Goal: Information Seeking & Learning: Learn about a topic

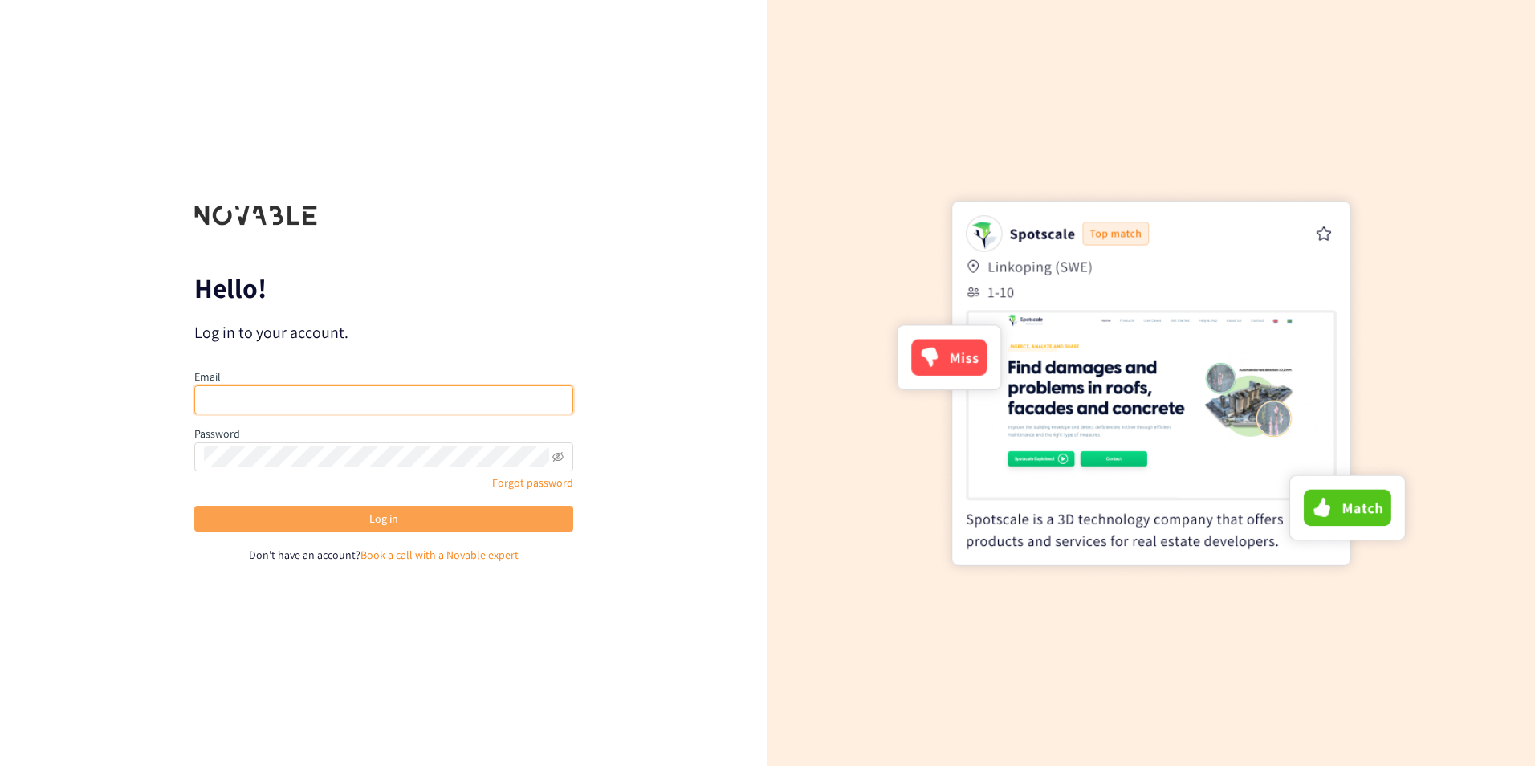
type input "[PERSON_NAME][EMAIL_ADDRESS][DOMAIN_NAME]"
click at [310, 528] on button "Log in" at bounding box center [383, 519] width 379 height 26
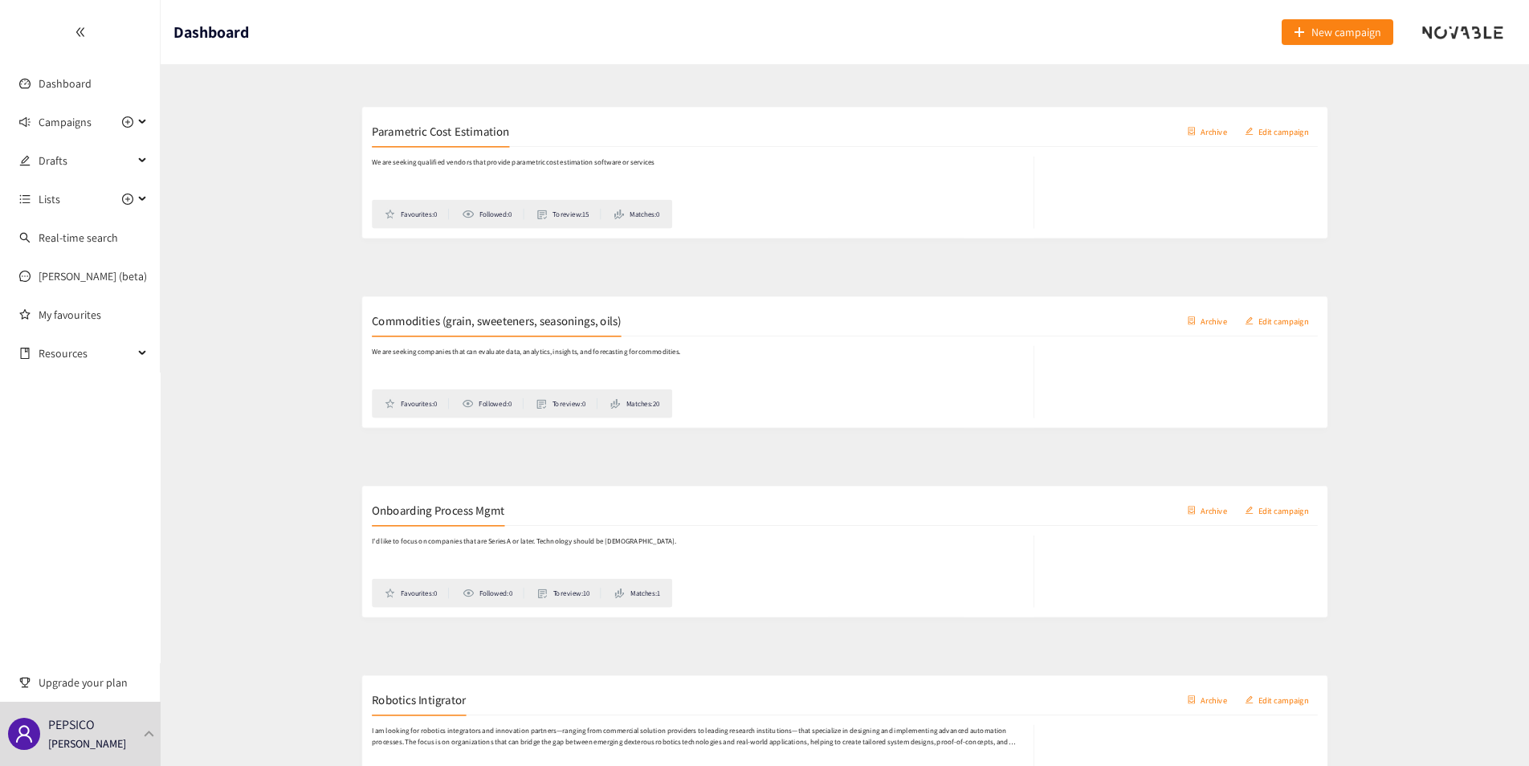
scroll to position [723, 0]
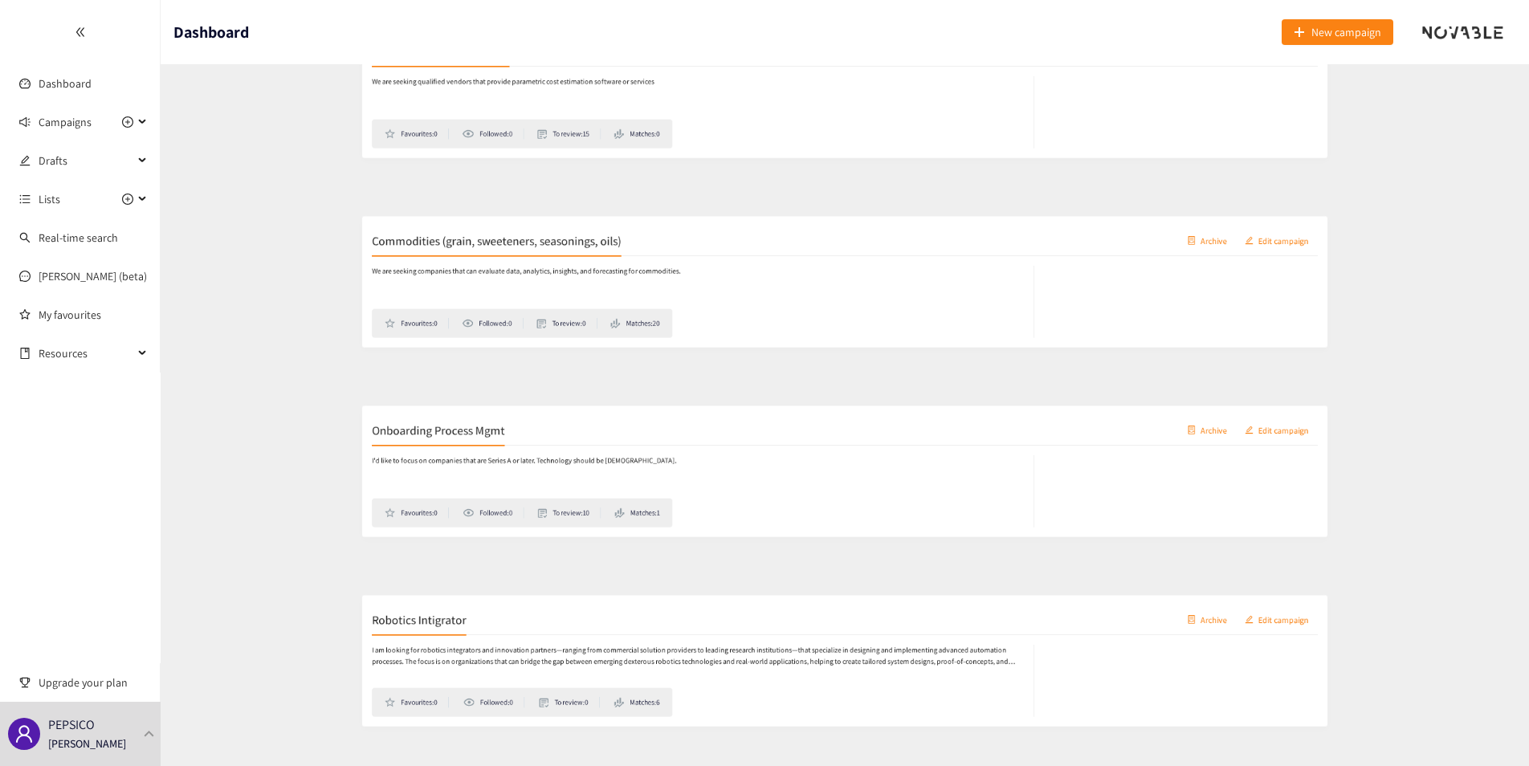
click at [300, 411] on h2 "Onboarding Process Mgmt" at bounding box center [301, 416] width 177 height 22
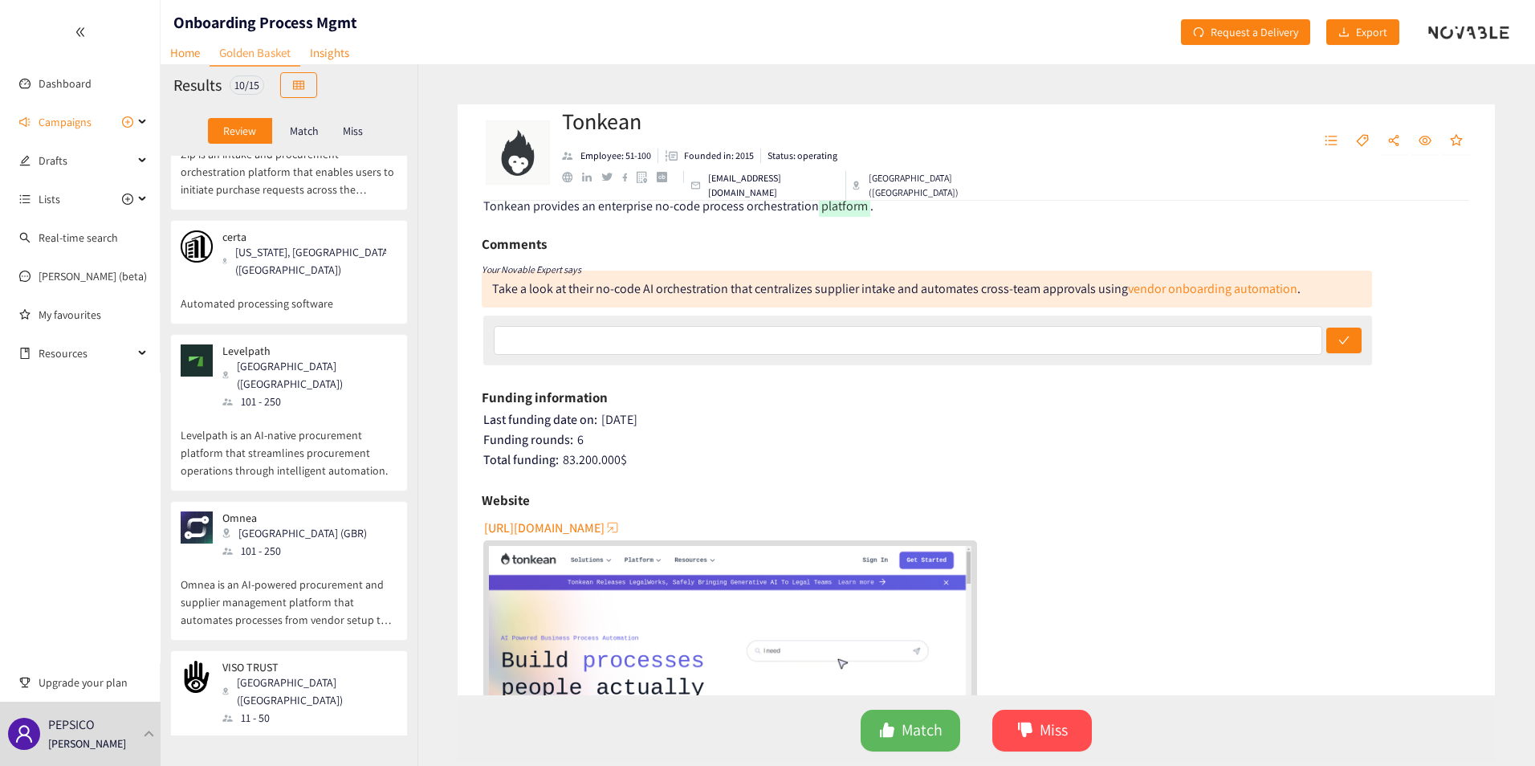
scroll to position [80, 0]
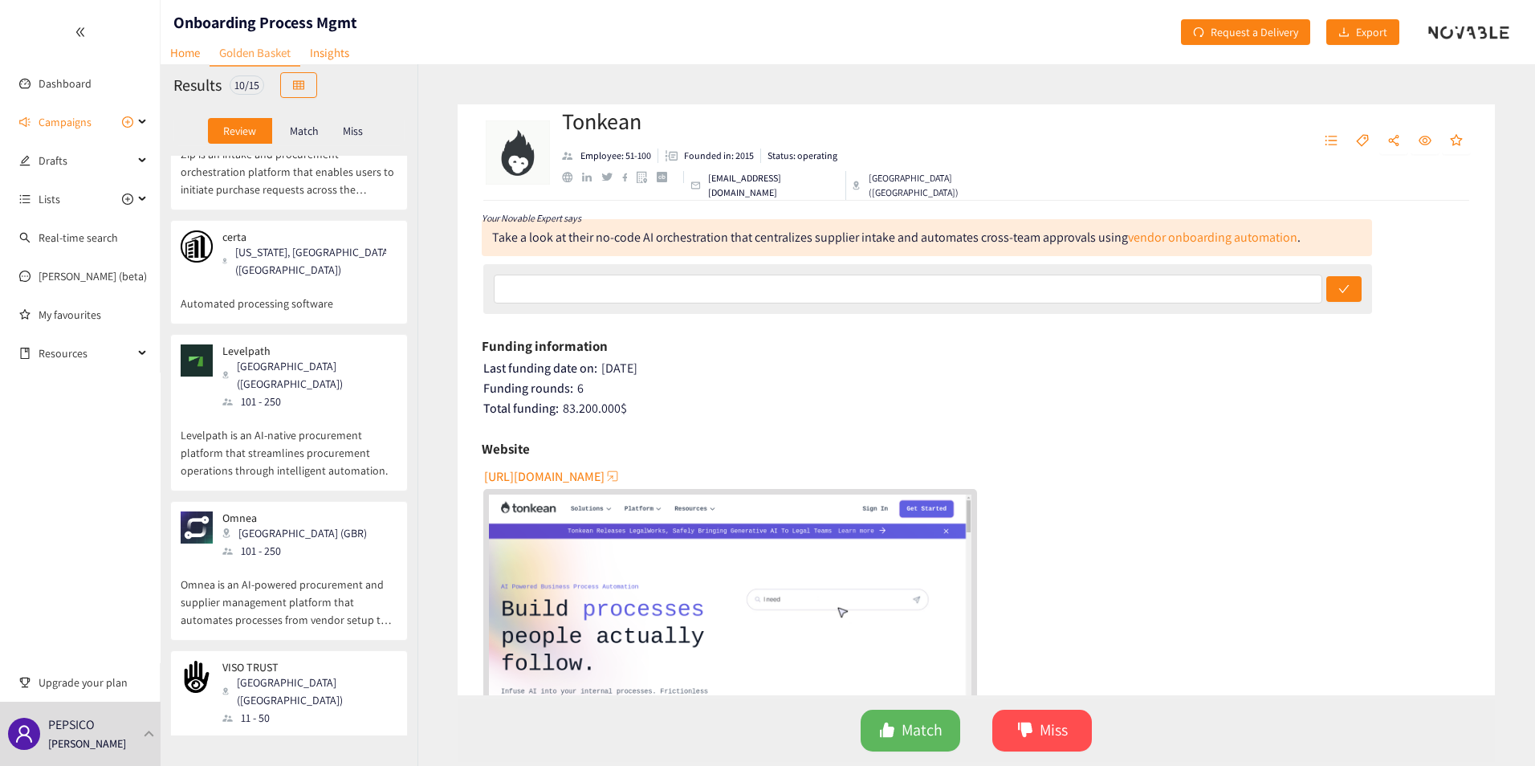
click at [574, 475] on span "[URL][DOMAIN_NAME]" at bounding box center [544, 477] width 120 height 20
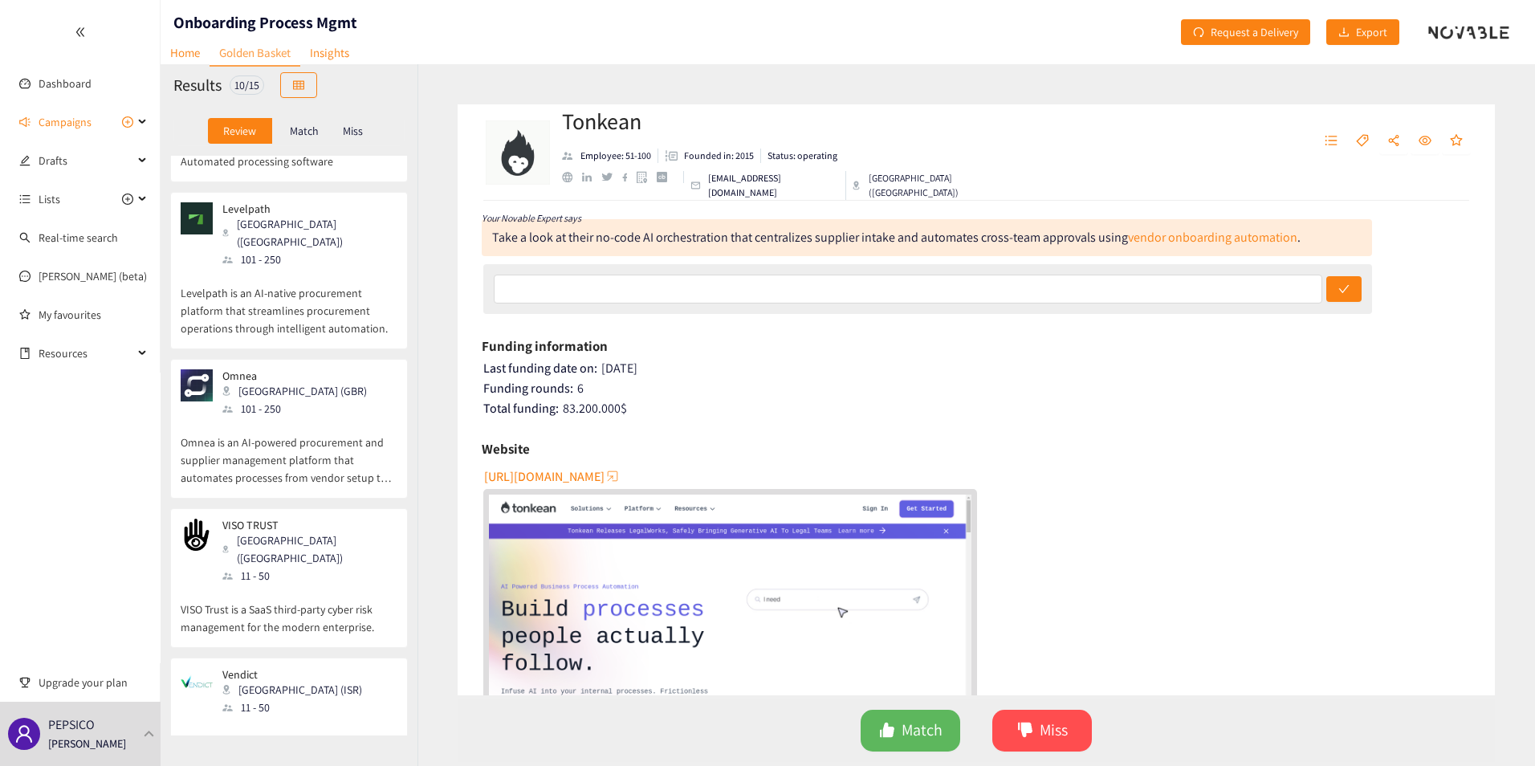
scroll to position [562, 0]
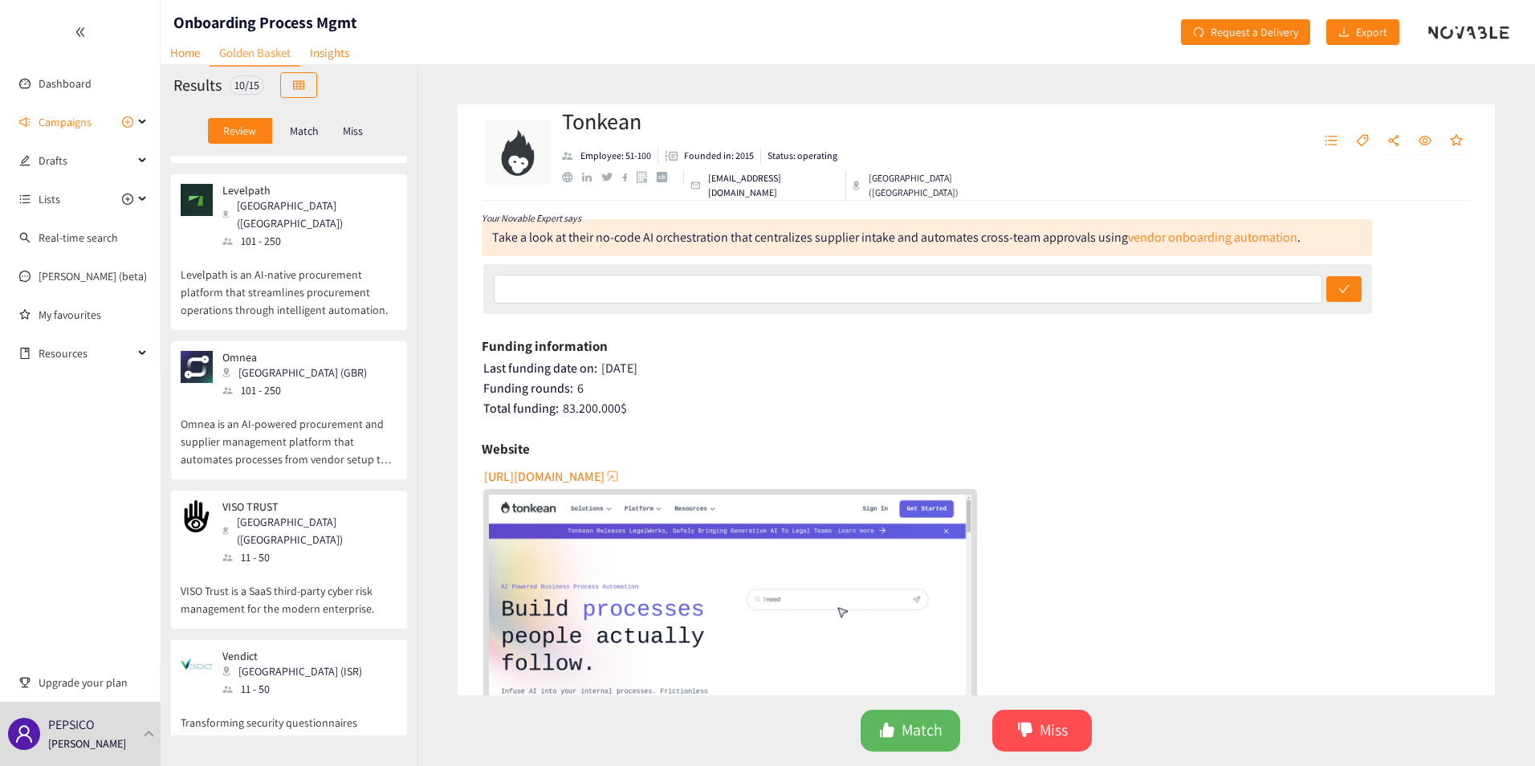
click at [310, 566] on p "VISO Trust is a SaaS third-party cyber risk management for the modern enterpris…" at bounding box center [289, 591] width 217 height 51
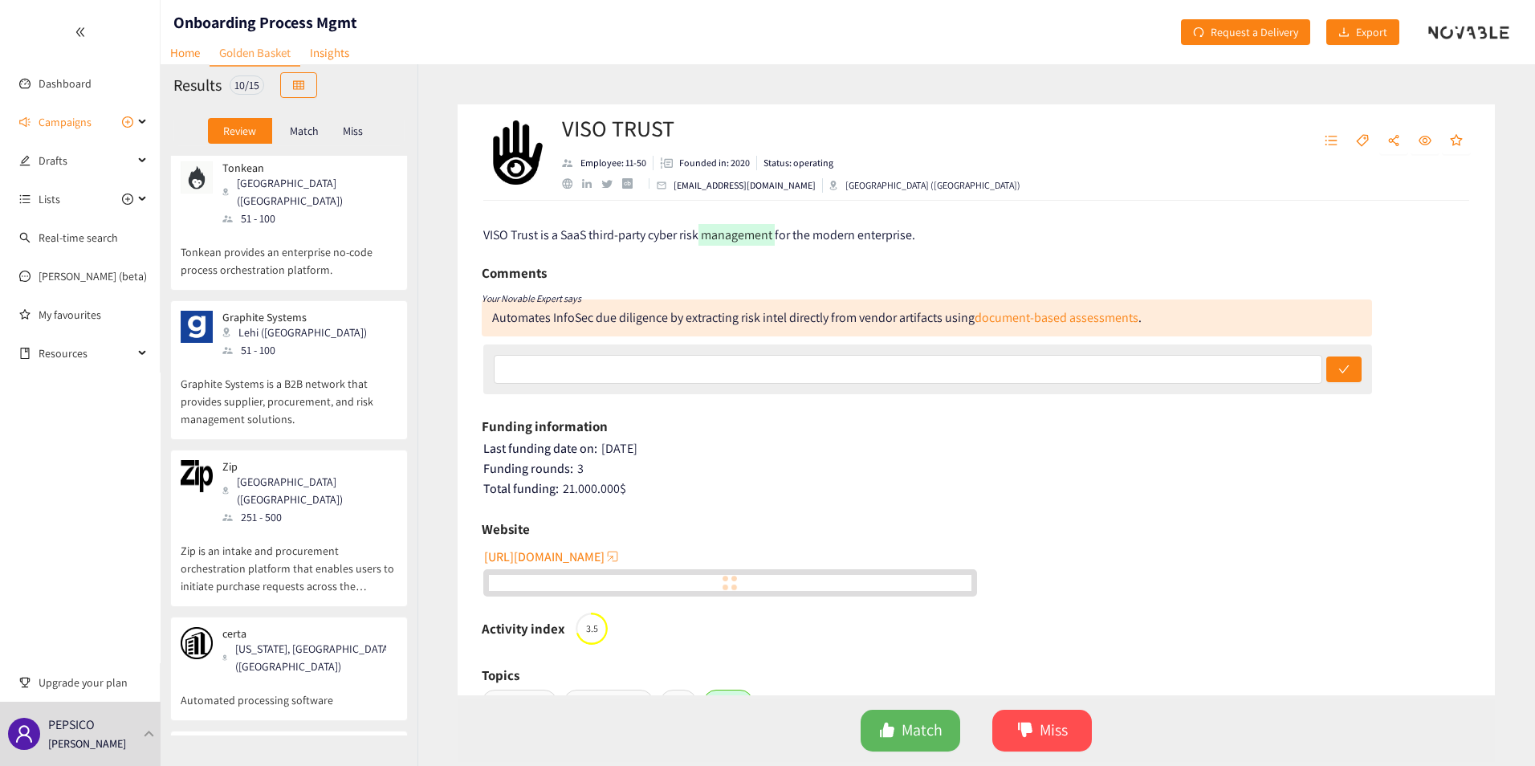
scroll to position [0, 0]
click at [340, 364] on p "Graphite Systems is a B2B network that provides supplier, procurement, and risk…" at bounding box center [289, 398] width 217 height 69
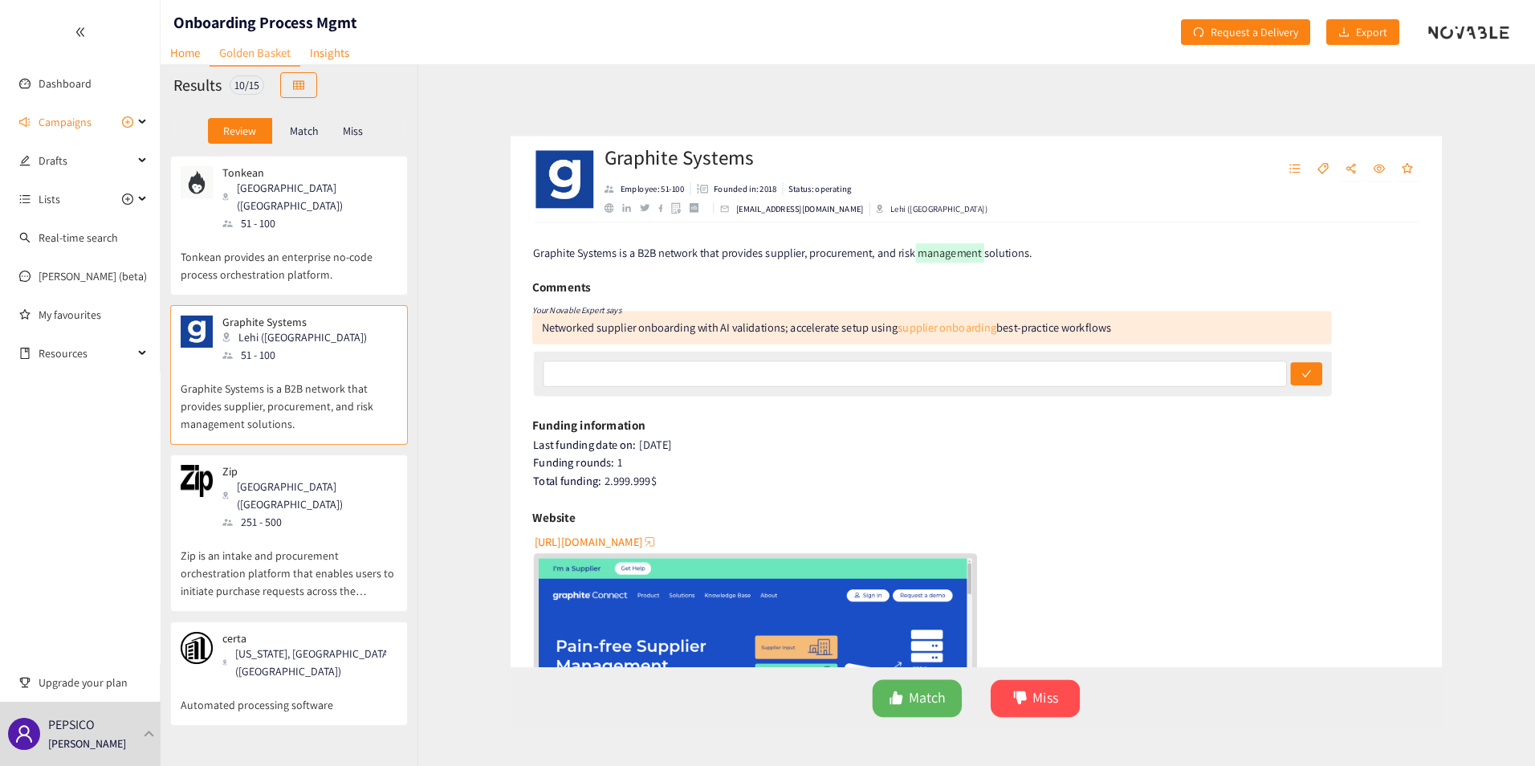
click at [931, 320] on link "supplier onboarding" at bounding box center [944, 317] width 110 height 17
click at [295, 537] on p "Zip is an intake and procurement orchestration platform that enables users to i…" at bounding box center [289, 565] width 217 height 69
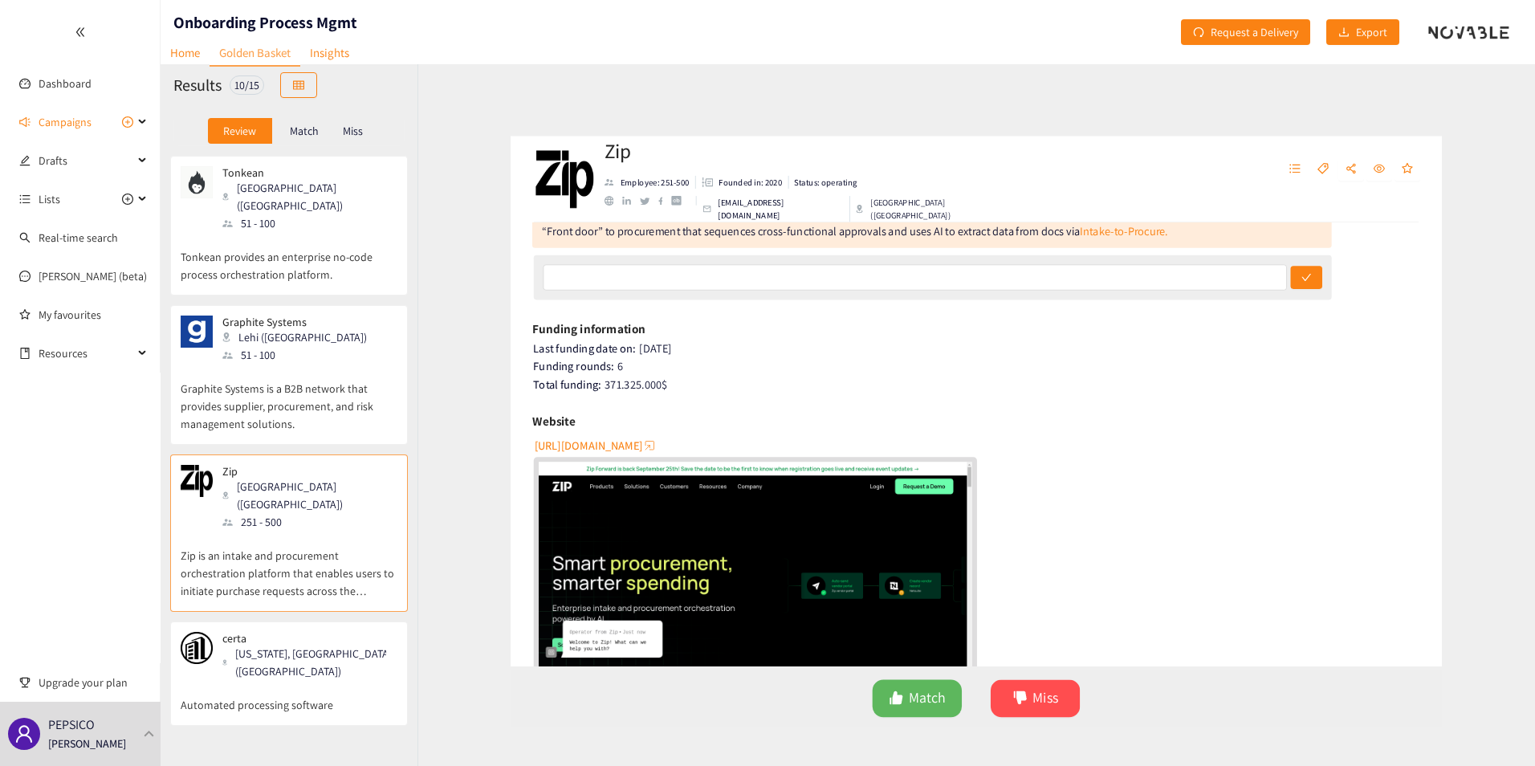
scroll to position [241, 0]
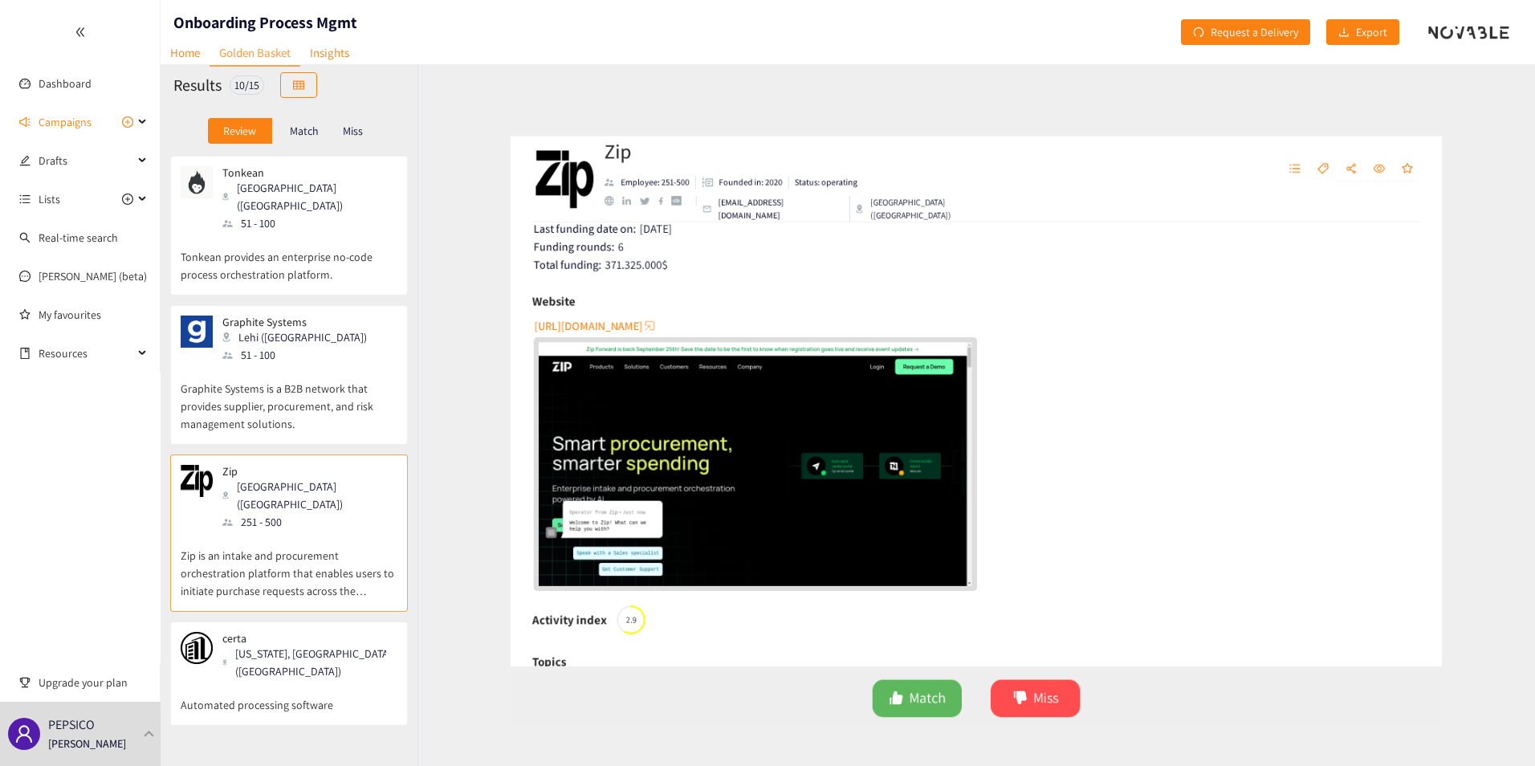
click at [598, 388] on img "website" at bounding box center [730, 469] width 483 height 271
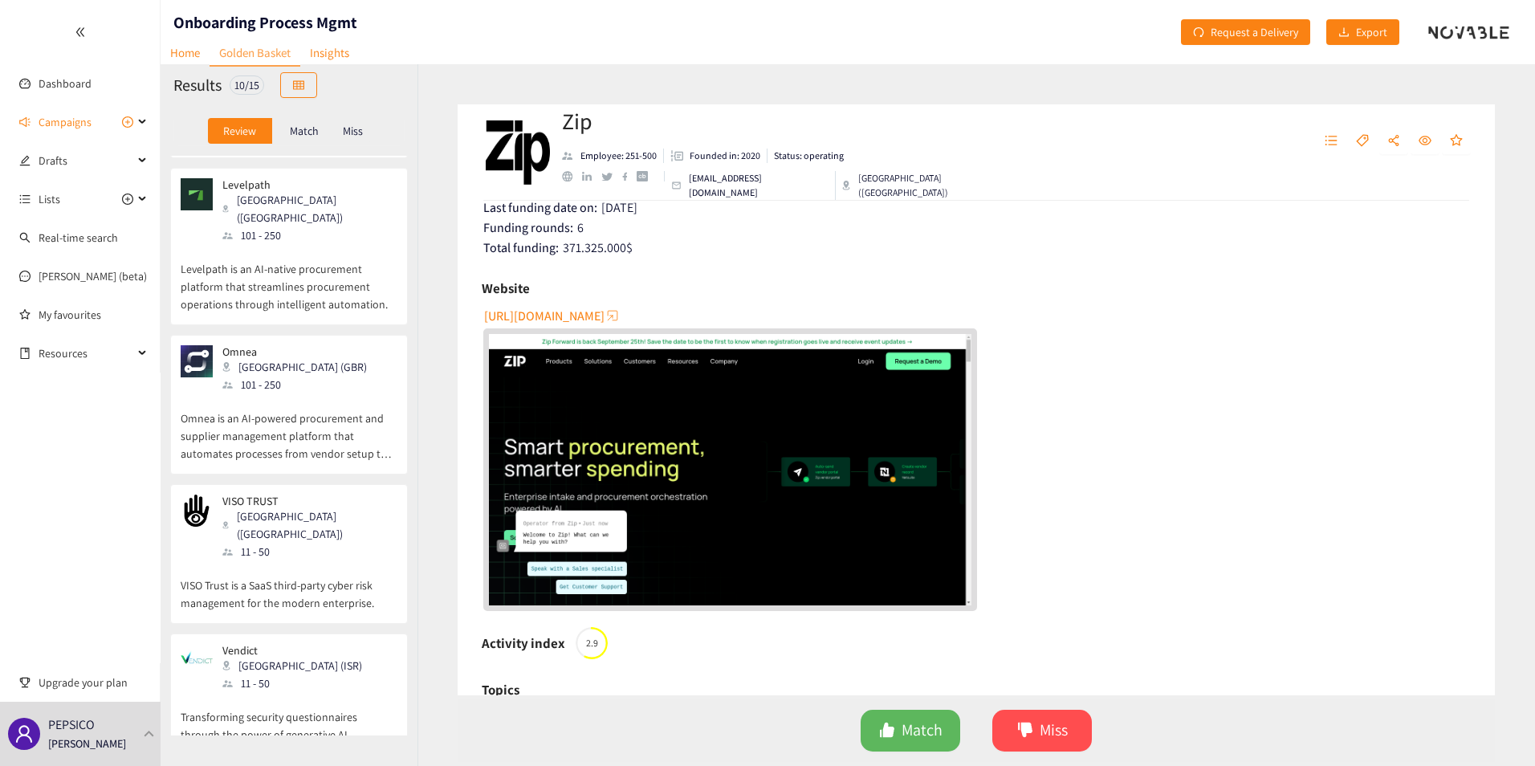
scroll to position [328, 0]
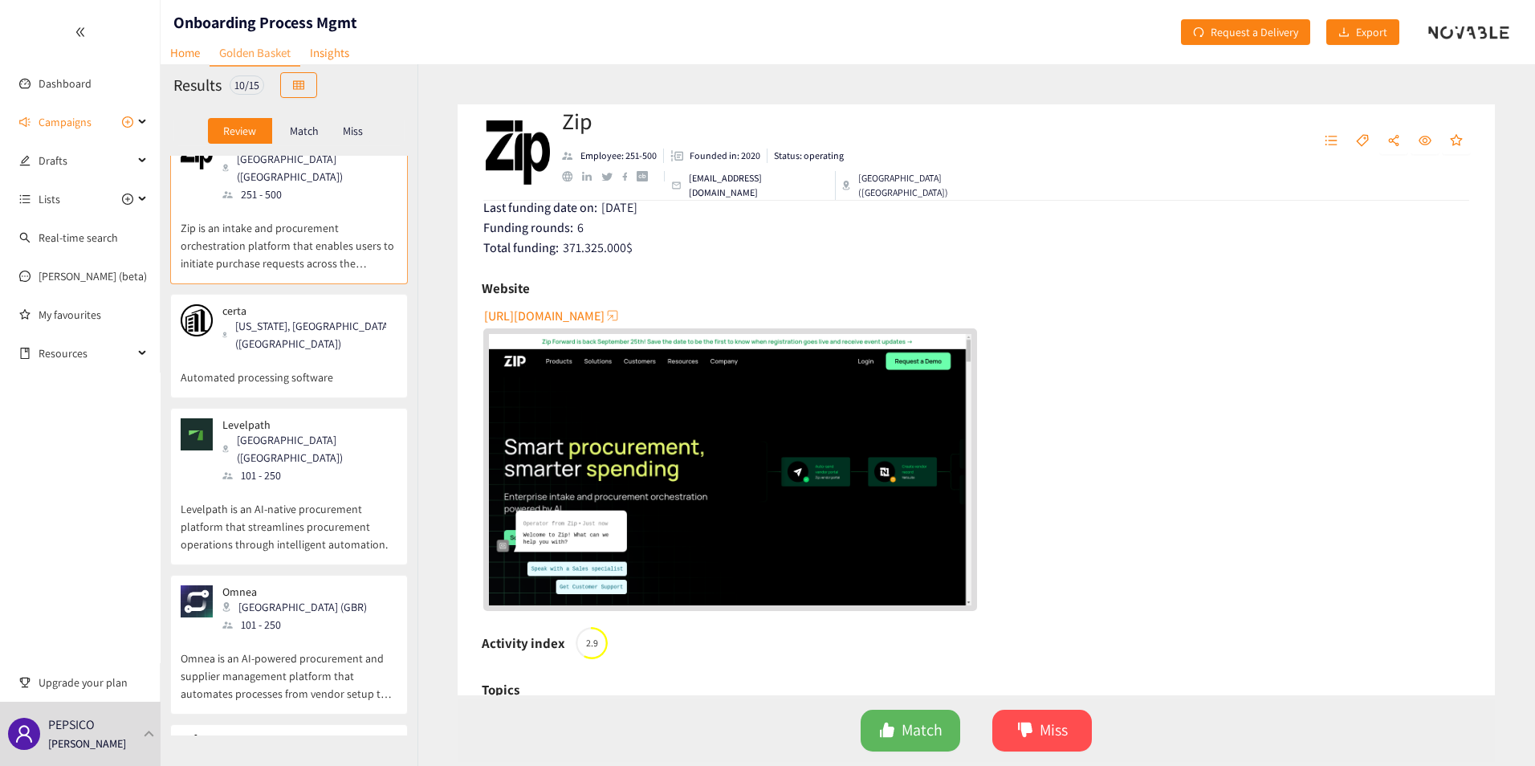
click at [316, 132] on p "Match" at bounding box center [304, 130] width 29 height 13
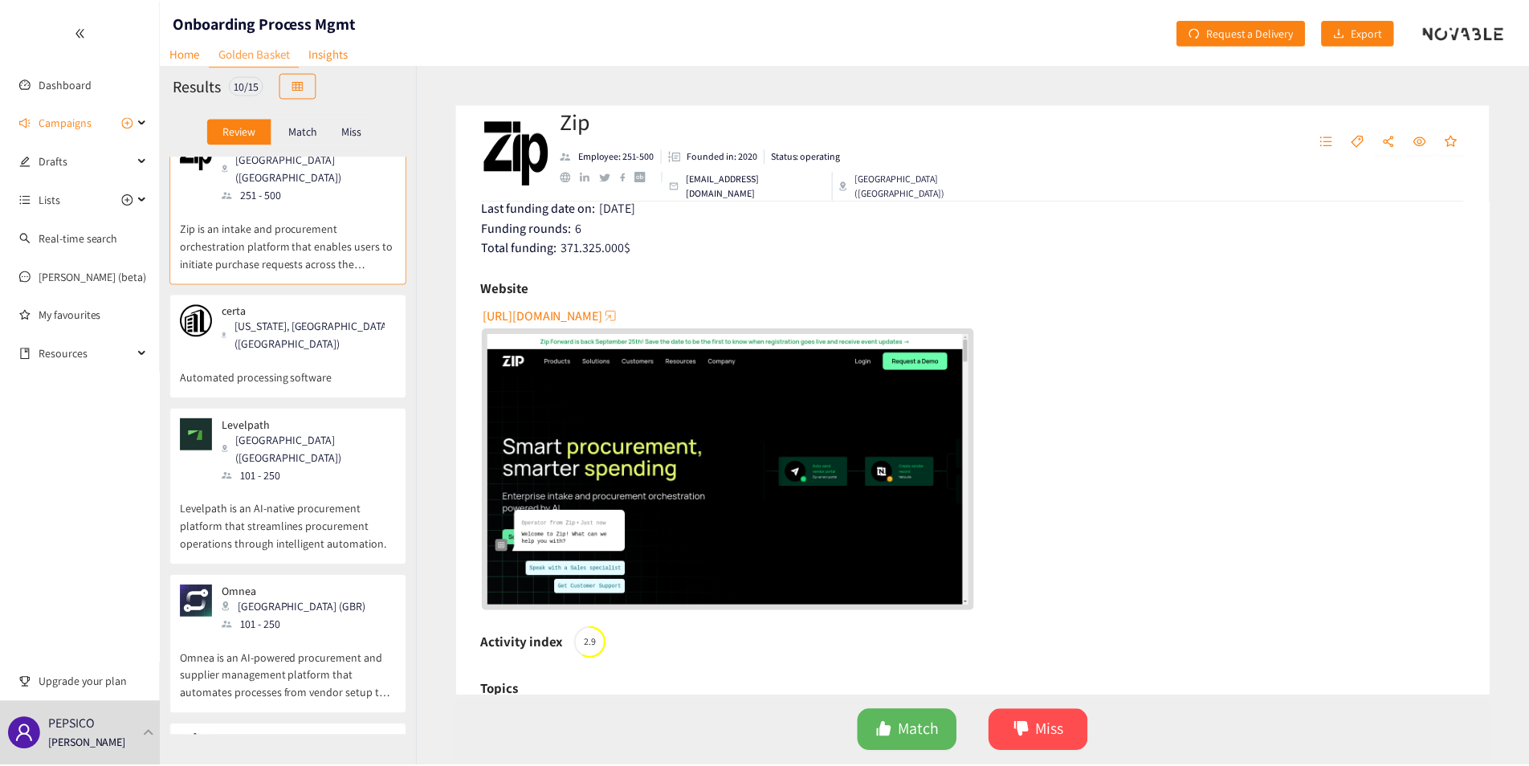
scroll to position [0, 0]
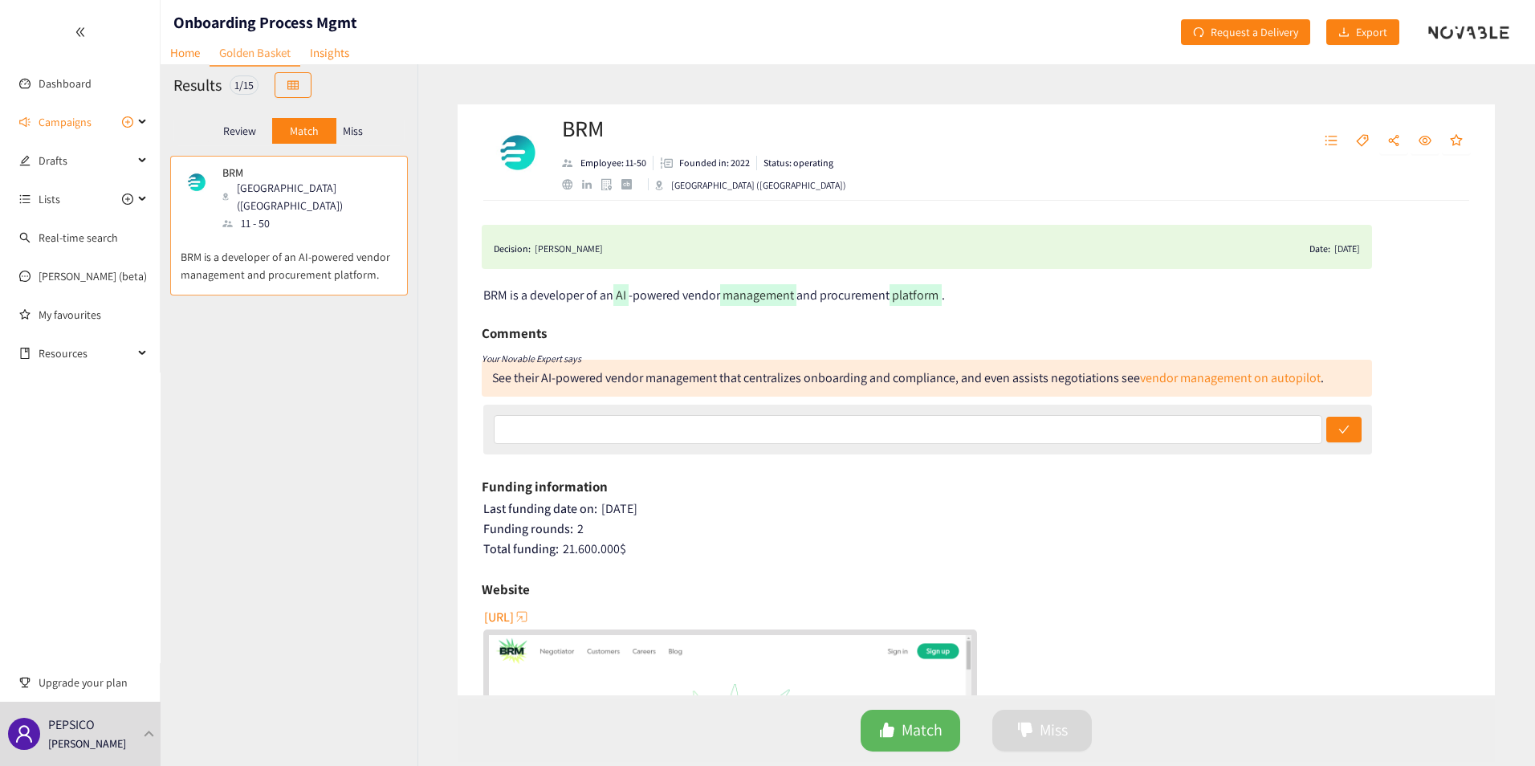
click at [346, 132] on p "Miss" at bounding box center [353, 130] width 20 height 13
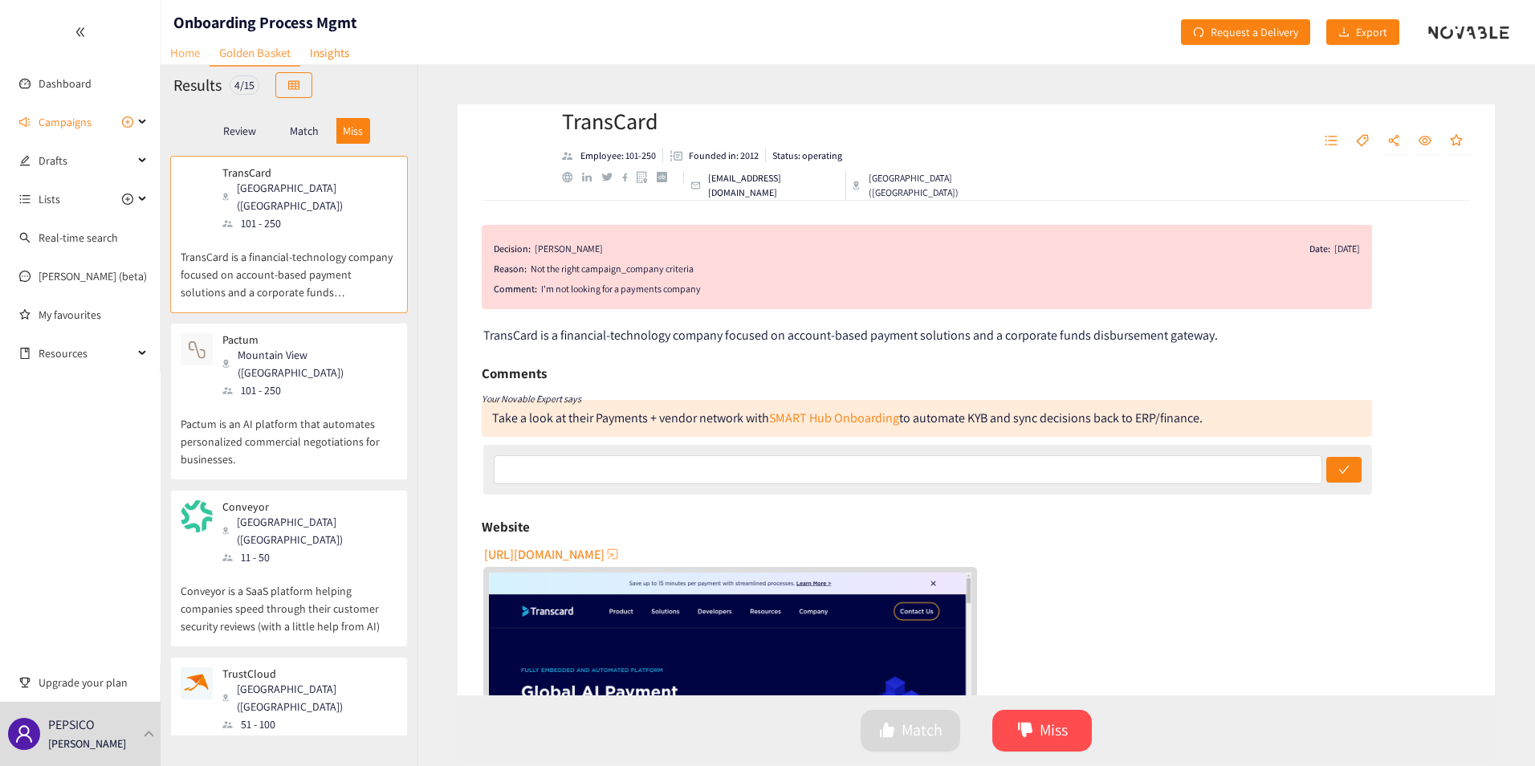
click at [203, 64] on link "Home" at bounding box center [185, 52] width 49 height 25
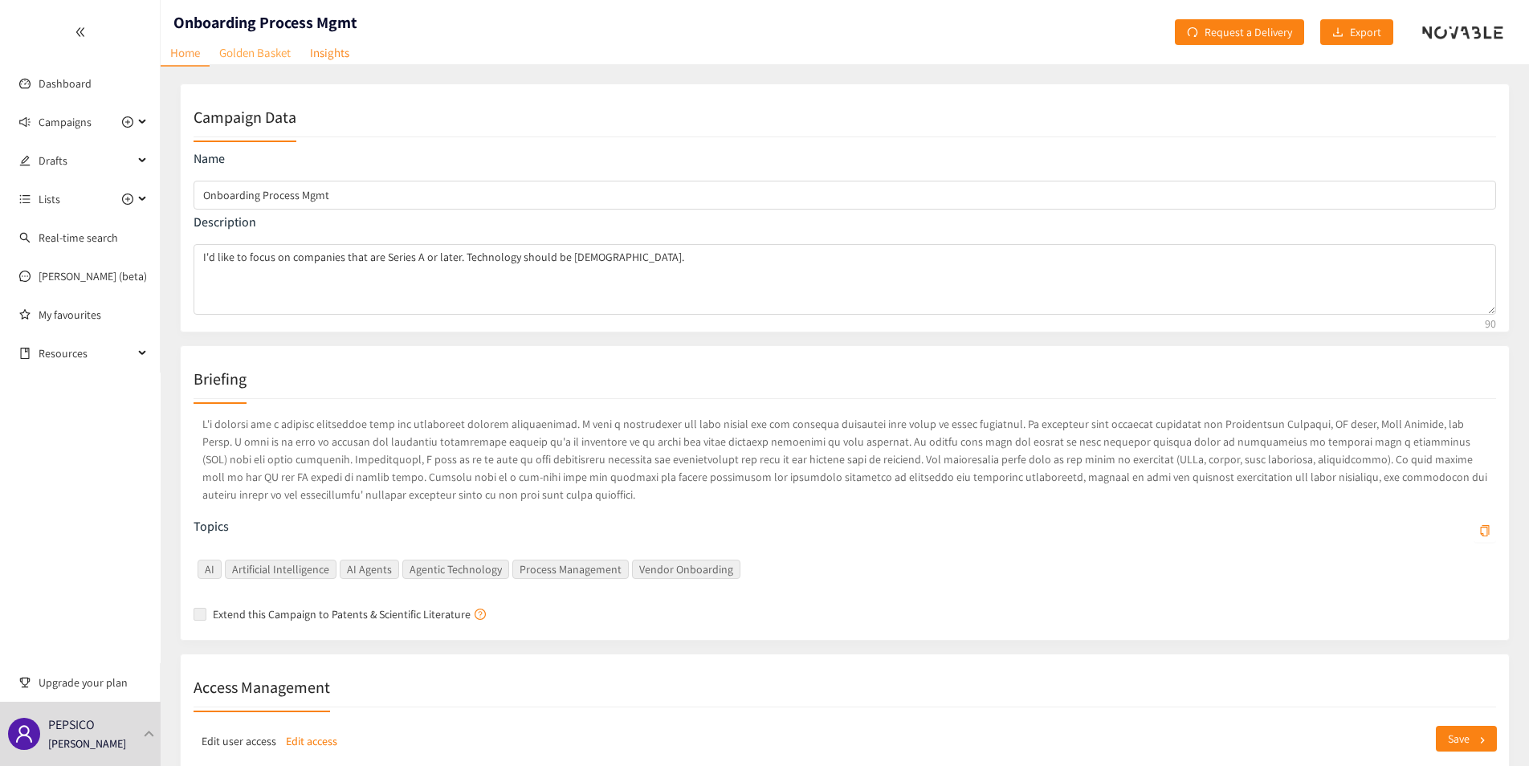
click at [271, 54] on link "Golden Basket" at bounding box center [255, 52] width 91 height 25
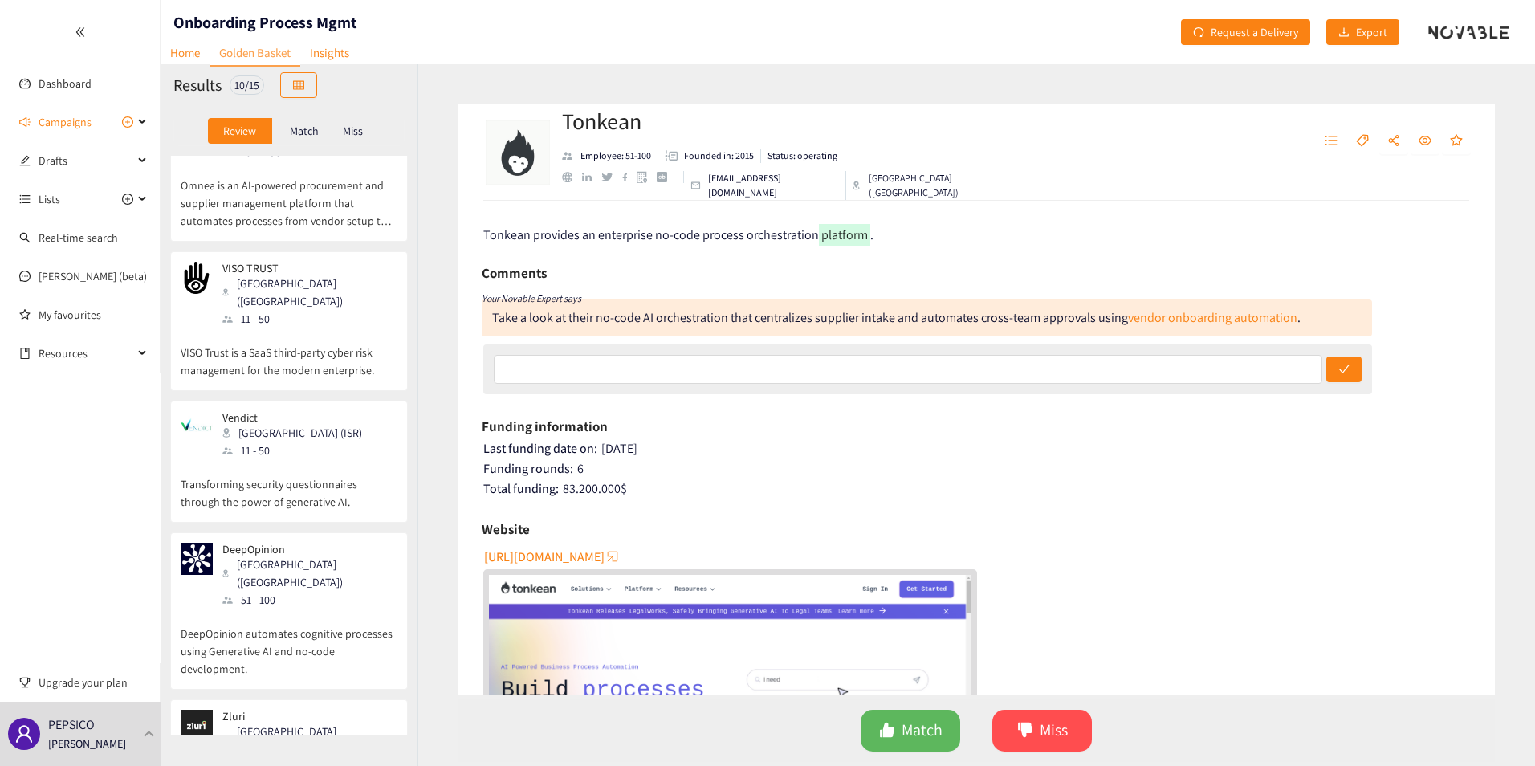
scroll to position [809, 0]
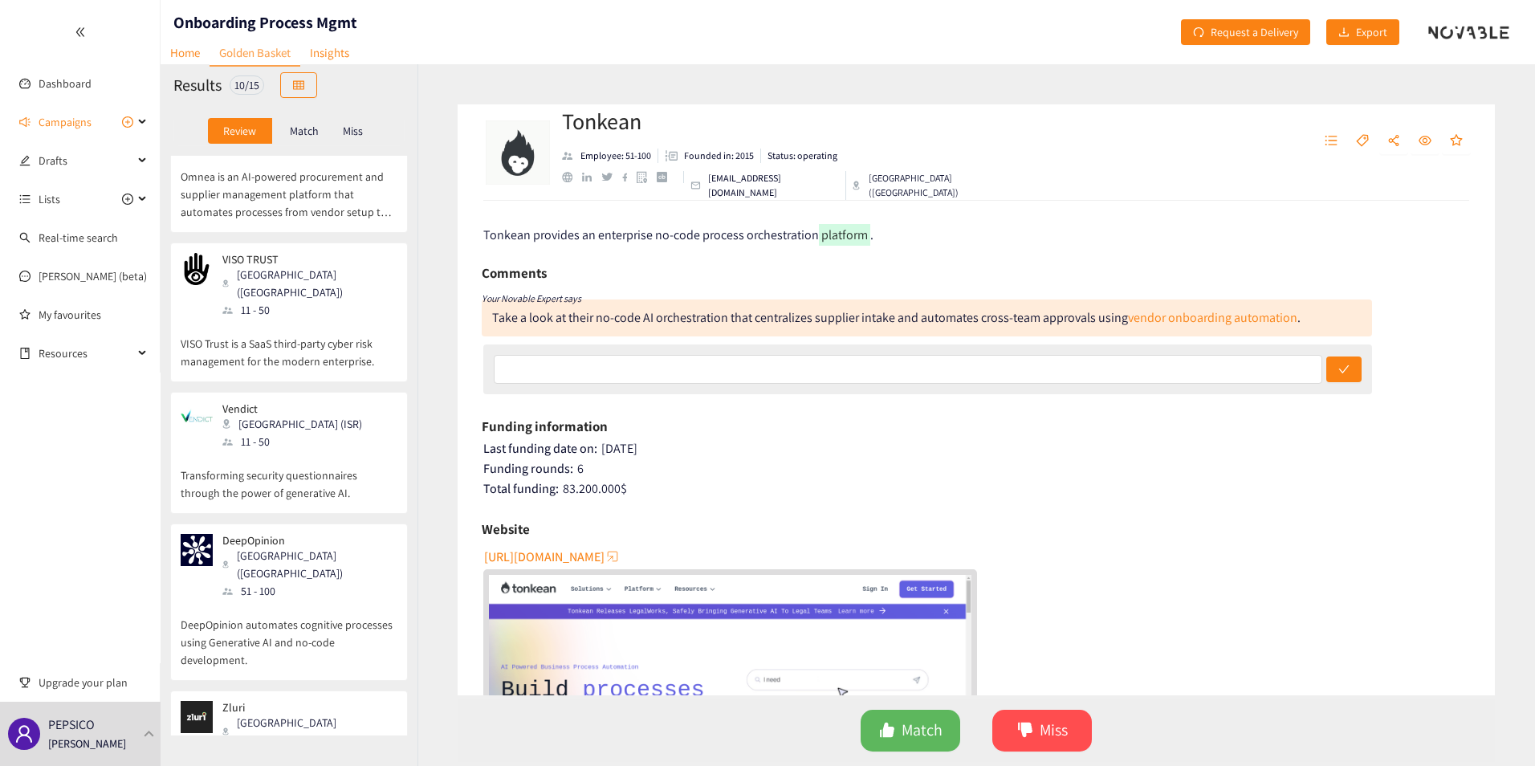
click at [256, 600] on p "DeepOpinion automates cognitive processes using Generative AI and no-code devel…" at bounding box center [289, 634] width 217 height 69
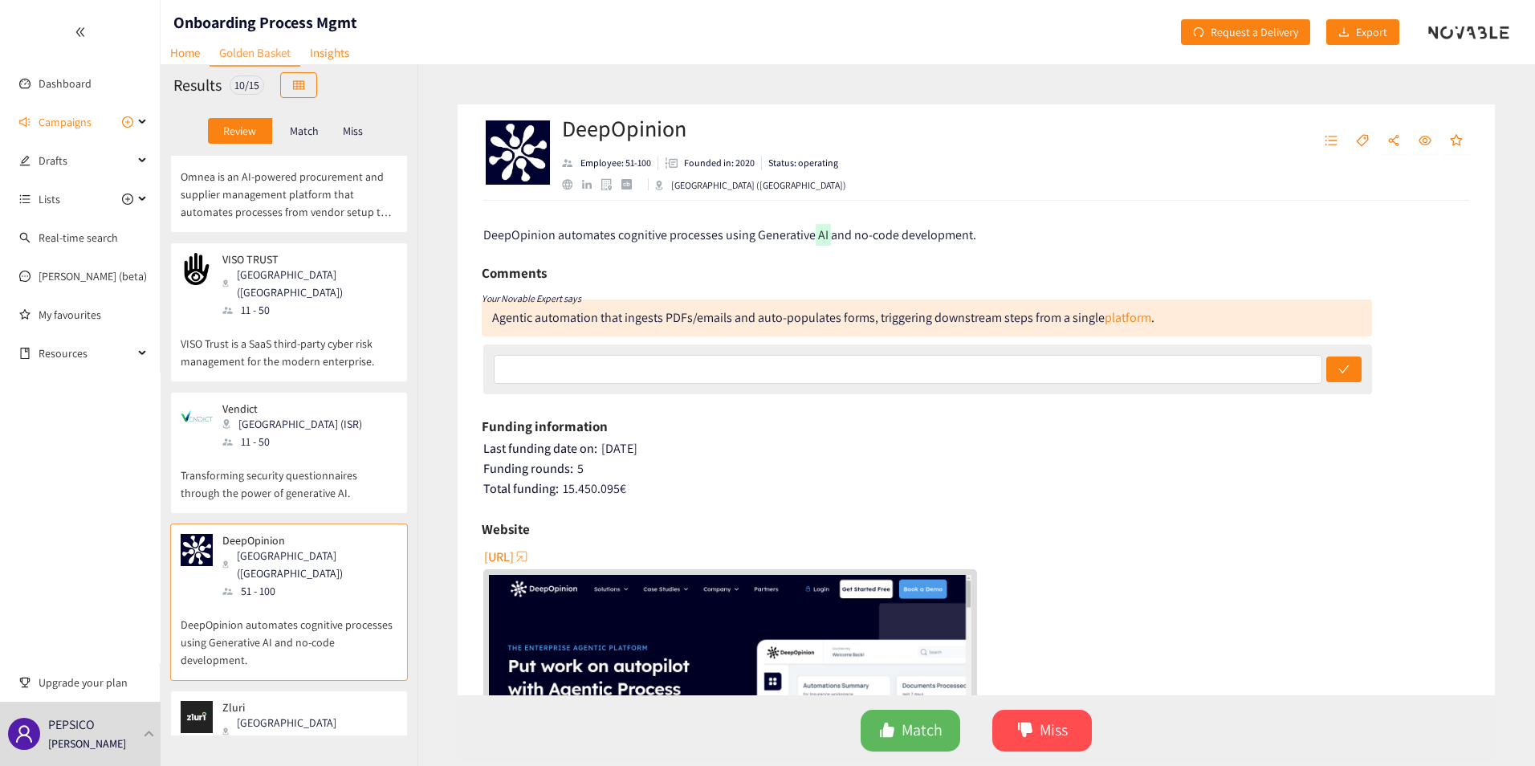
click at [514, 558] on span "[URL]" at bounding box center [499, 557] width 30 height 20
